Goal: Task Accomplishment & Management: Use online tool/utility

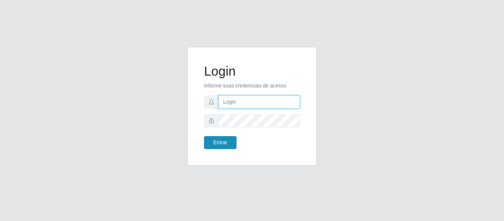
type input "precobom@rejane"
click at [220, 142] on button "Entrar" at bounding box center [220, 142] width 32 height 13
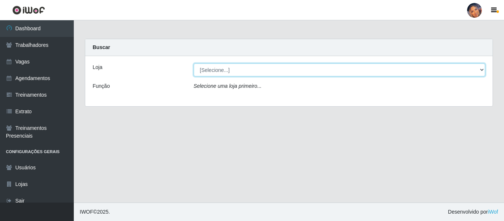
click at [259, 65] on select "[Selecione...] Supermercado Preço Bom" at bounding box center [340, 69] width 292 height 13
select select "169"
click at [194, 63] on select "[Selecione...] Supermercado Preço Bom" at bounding box center [340, 69] width 292 height 13
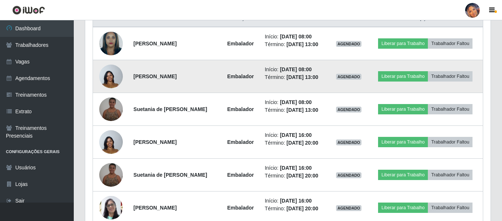
scroll to position [334, 0]
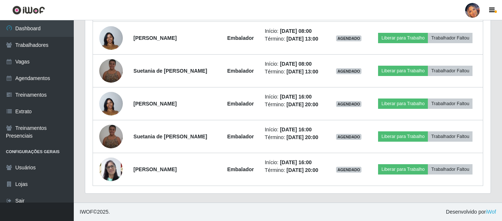
click at [0, 216] on button "button" at bounding box center [37, 211] width 74 height 18
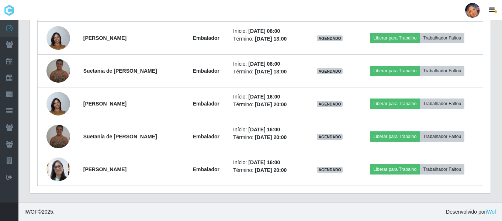
drag, startPoint x: 181, startPoint y: 79, endPoint x: 20, endPoint y: 65, distance: 161.3
